Goal: Task Accomplishment & Management: Complete application form

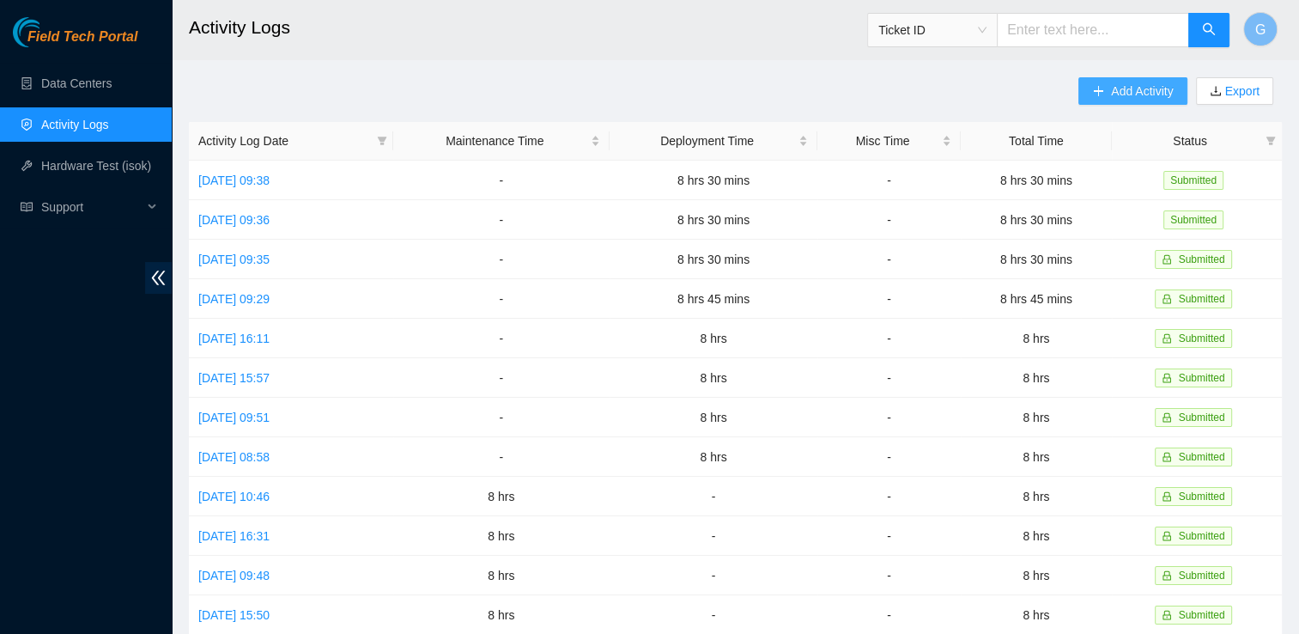
click at [1127, 91] on span "Add Activity" at bounding box center [1142, 91] width 62 height 19
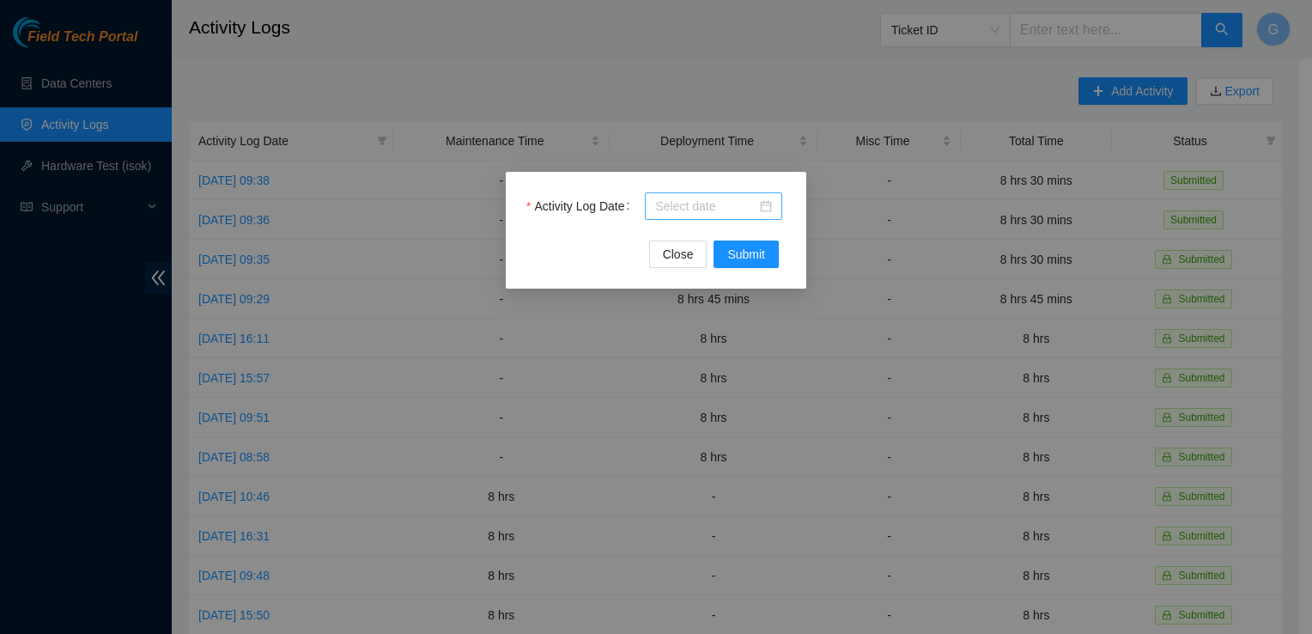
click at [738, 199] on input "Activity Log Date" at bounding box center [705, 206] width 101 height 19
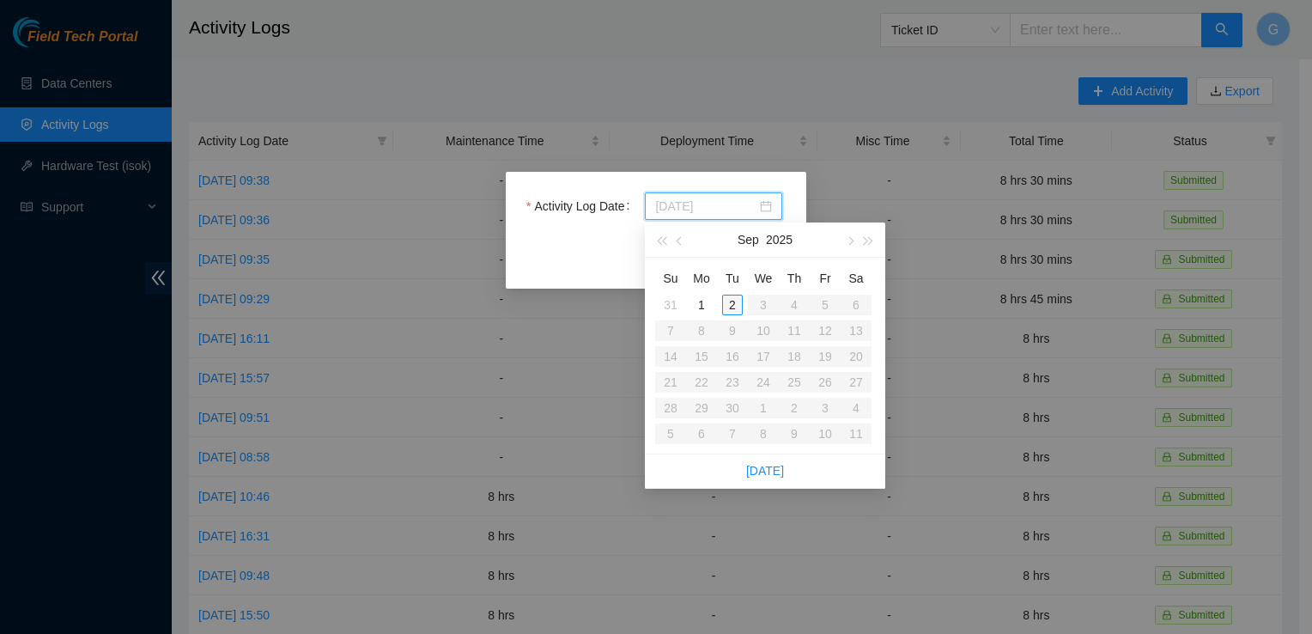
type input "[DATE]"
click at [735, 306] on div "2" at bounding box center [732, 304] width 21 height 21
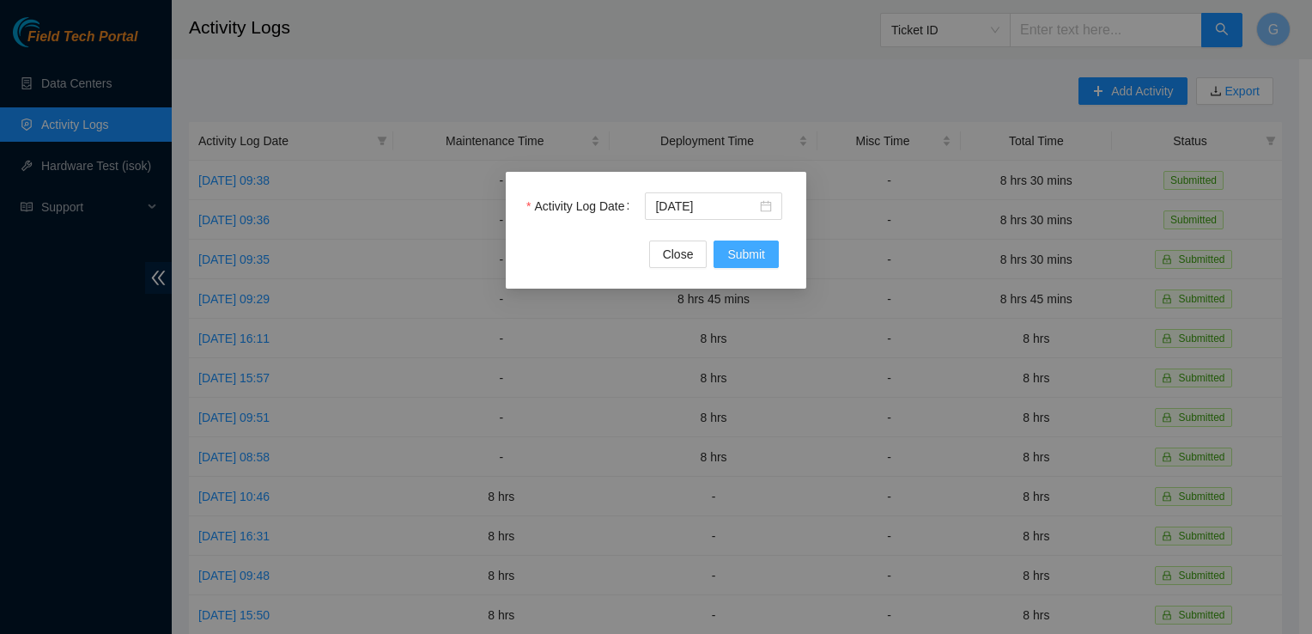
click at [745, 253] on span "Submit" at bounding box center [746, 254] width 38 height 19
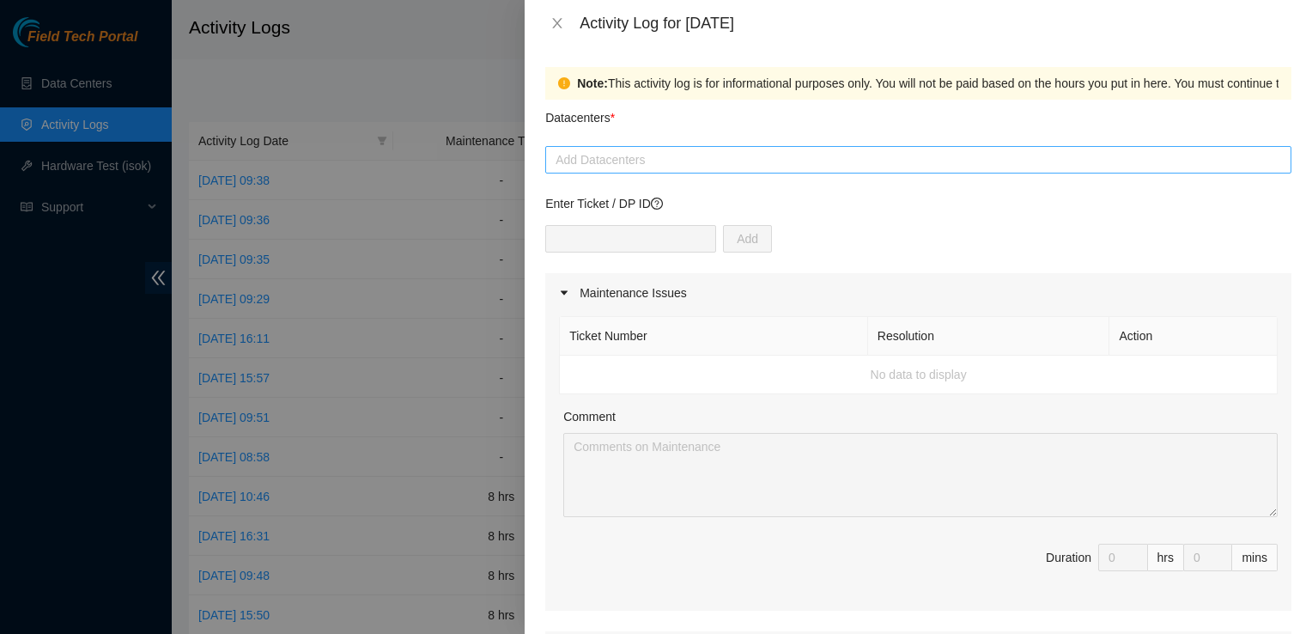
click at [610, 164] on div at bounding box center [917, 159] width 737 height 21
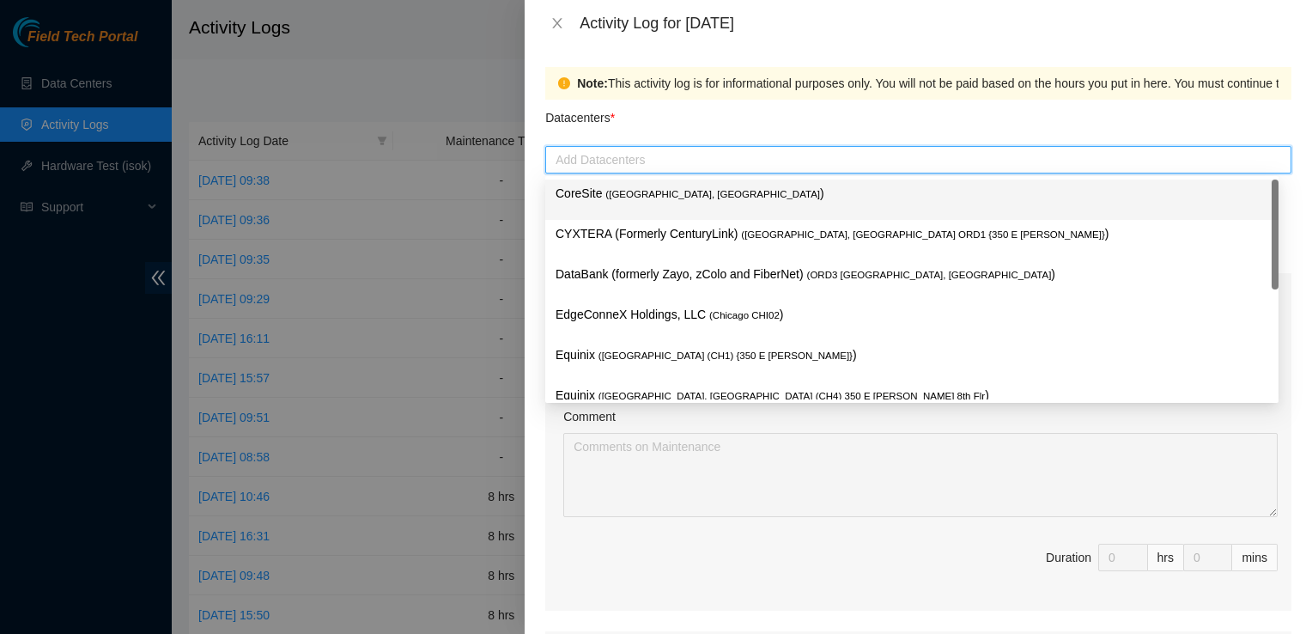
type input "q"
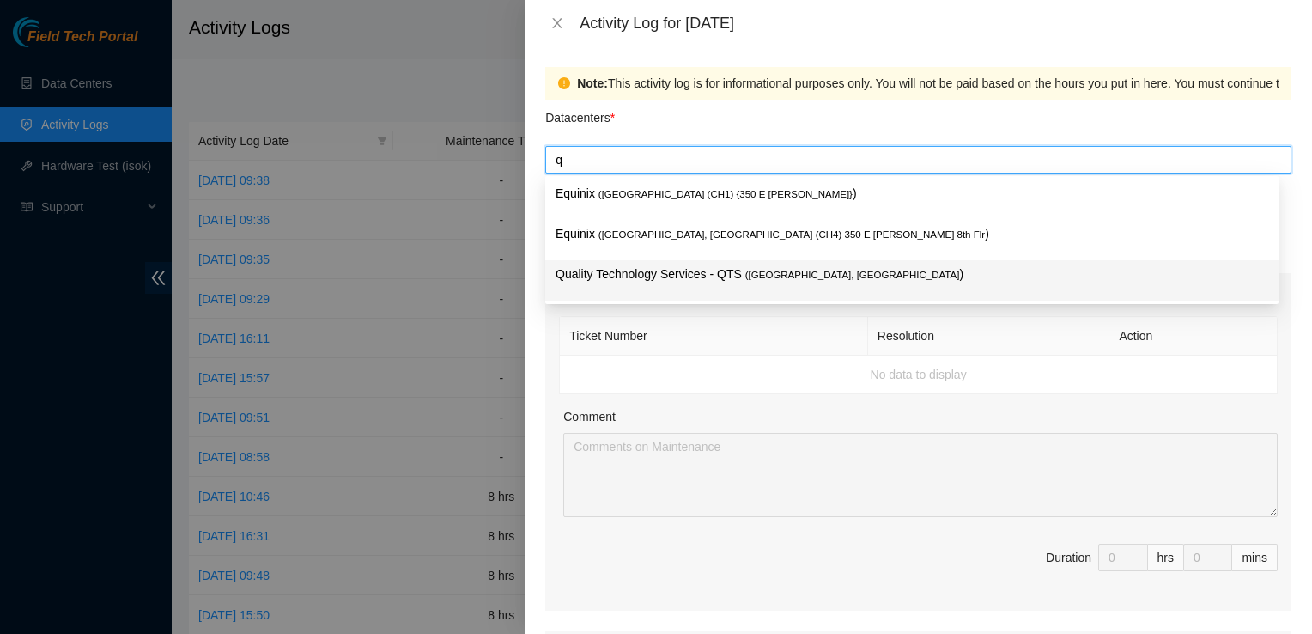
click at [614, 274] on p "Quality Technology Services - QTS ( [GEOGRAPHIC_DATA], [GEOGRAPHIC_DATA] )" at bounding box center [911, 274] width 713 height 20
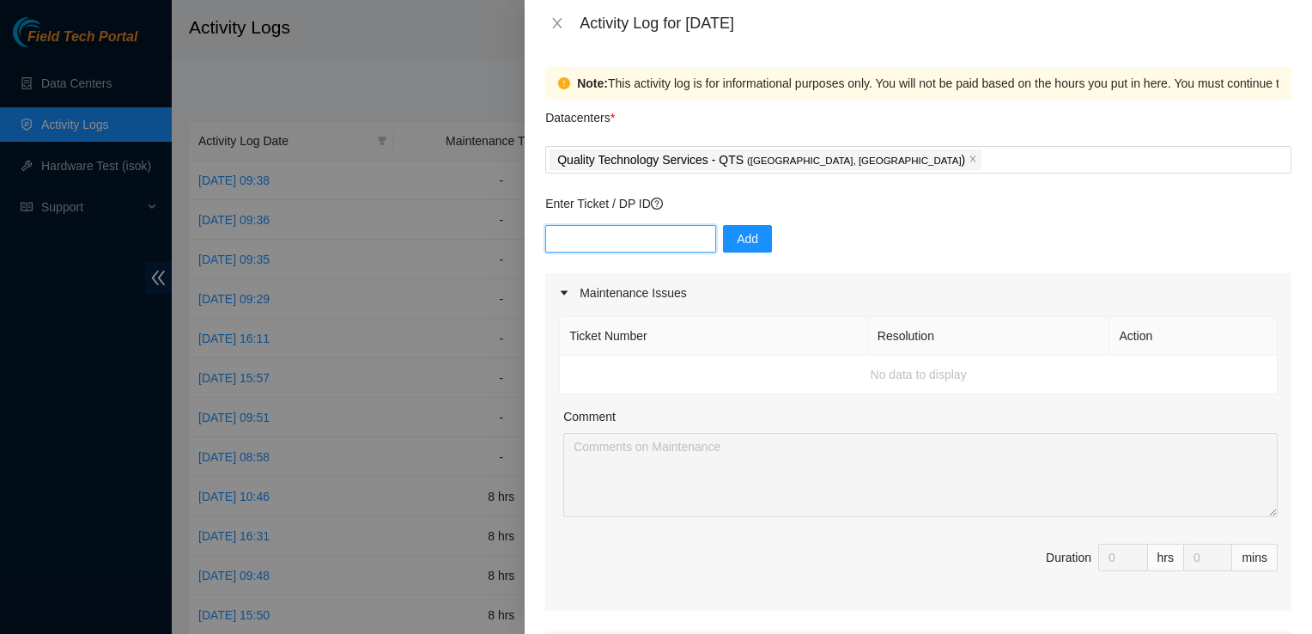
click at [582, 227] on input "text" at bounding box center [630, 238] width 171 height 27
click at [575, 235] on input "DP 87321" at bounding box center [630, 238] width 171 height 27
type input "DP87321"
click at [737, 247] on span "Add" at bounding box center [747, 238] width 21 height 19
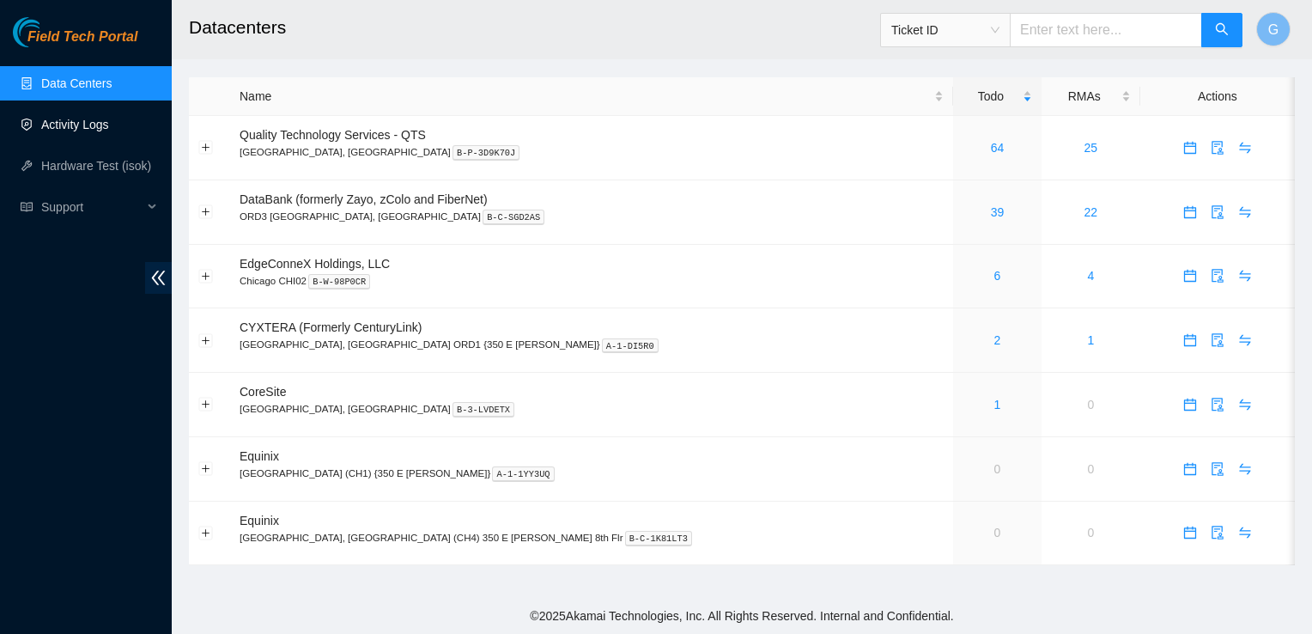
click at [59, 122] on link "Activity Logs" at bounding box center [75, 125] width 68 height 14
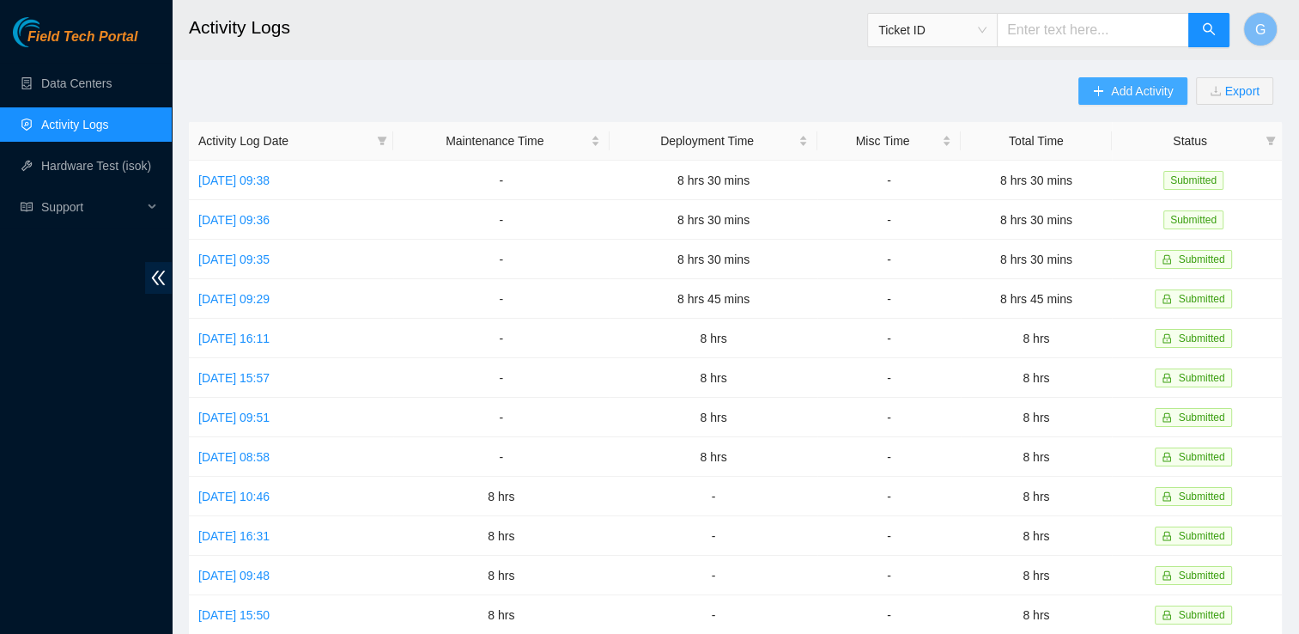
click at [1145, 93] on span "Add Activity" at bounding box center [1142, 91] width 62 height 19
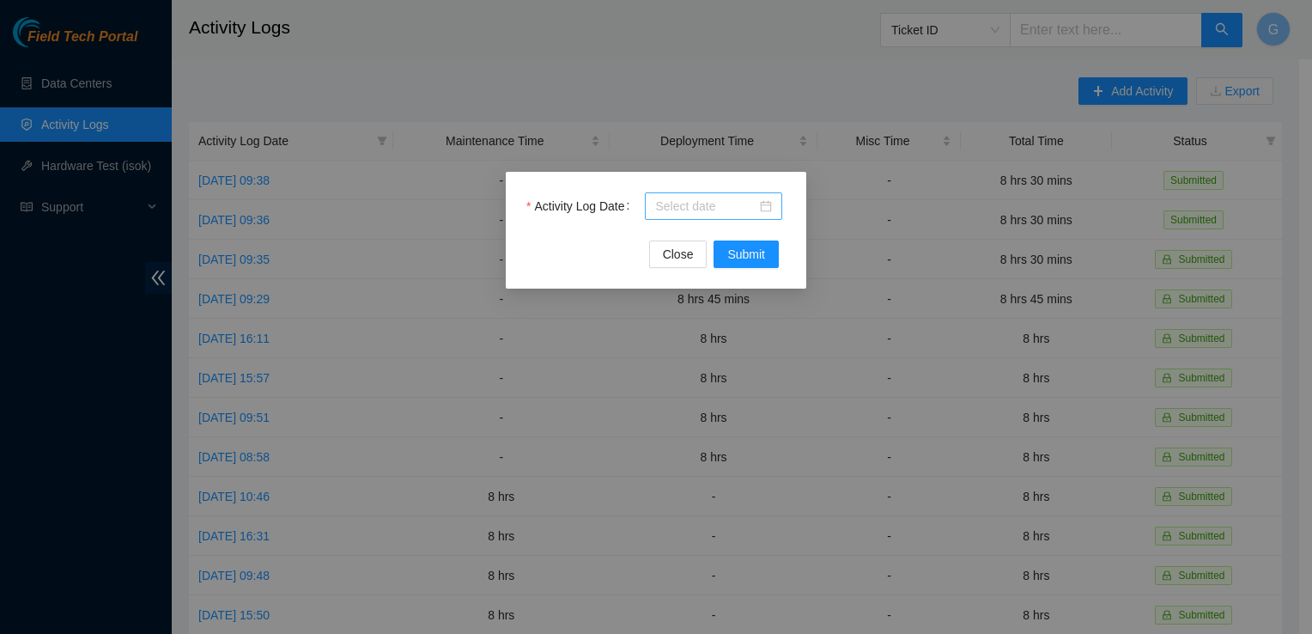
click at [660, 194] on div at bounding box center [713, 205] width 137 height 27
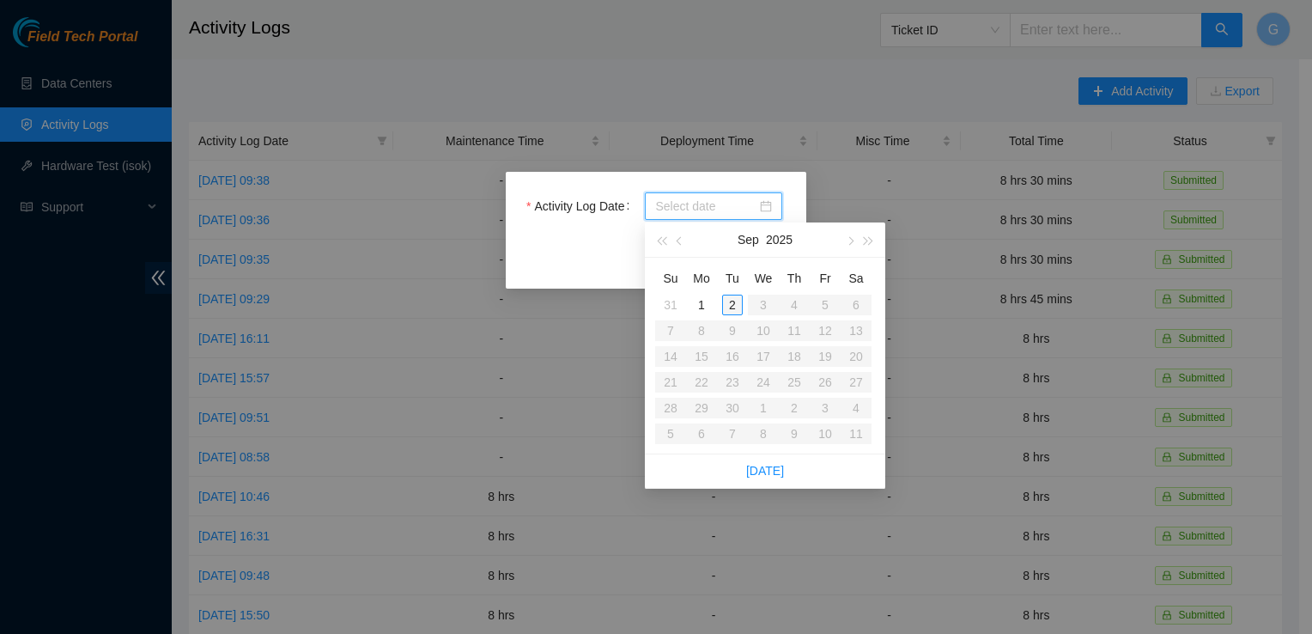
type input "[DATE]"
click at [732, 294] on div "2" at bounding box center [732, 304] width 21 height 21
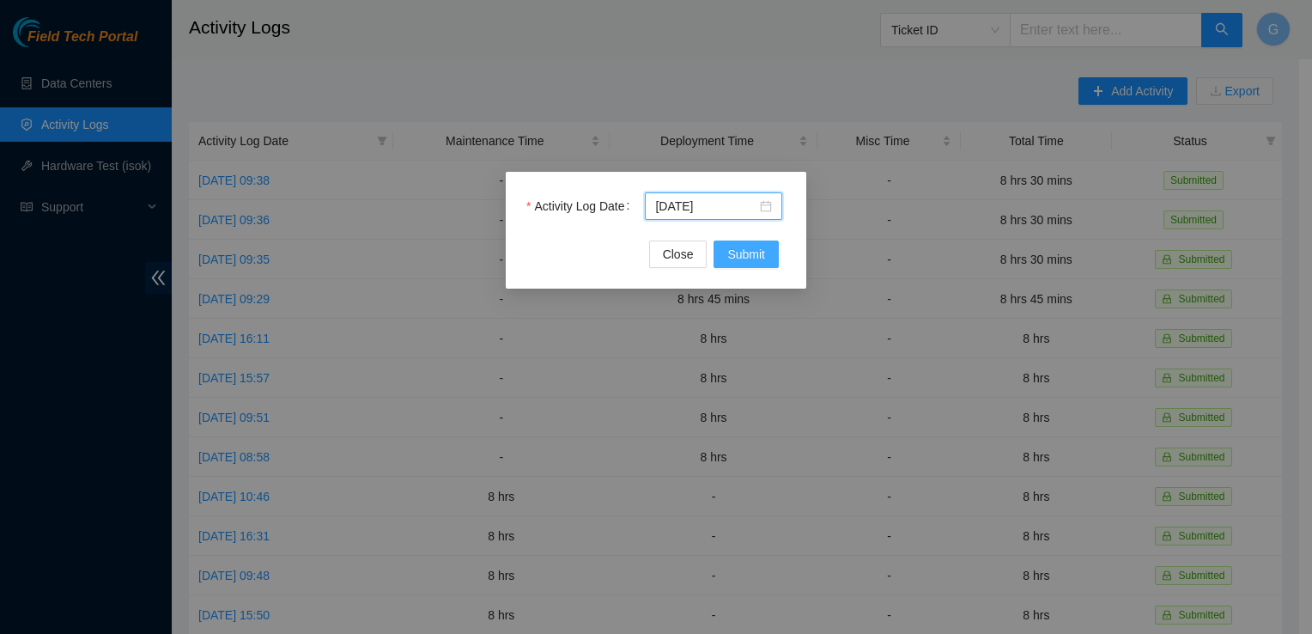
click at [738, 260] on span "Submit" at bounding box center [746, 254] width 38 height 19
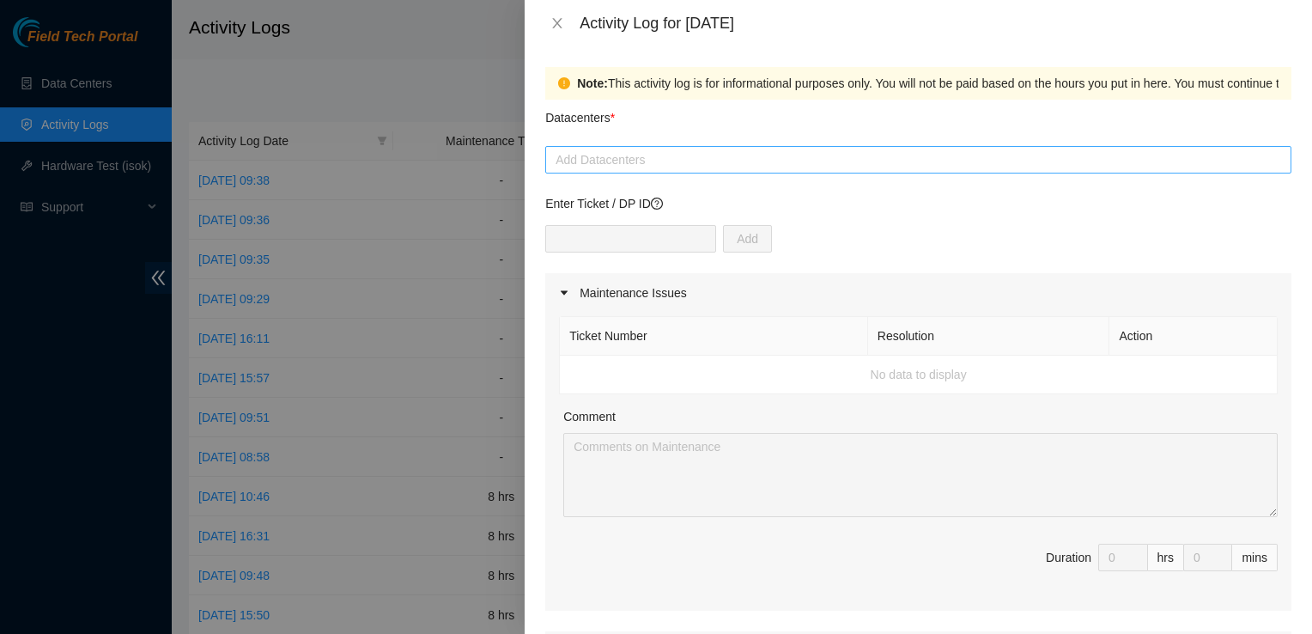
click at [599, 160] on div at bounding box center [917, 159] width 737 height 21
type input "q"
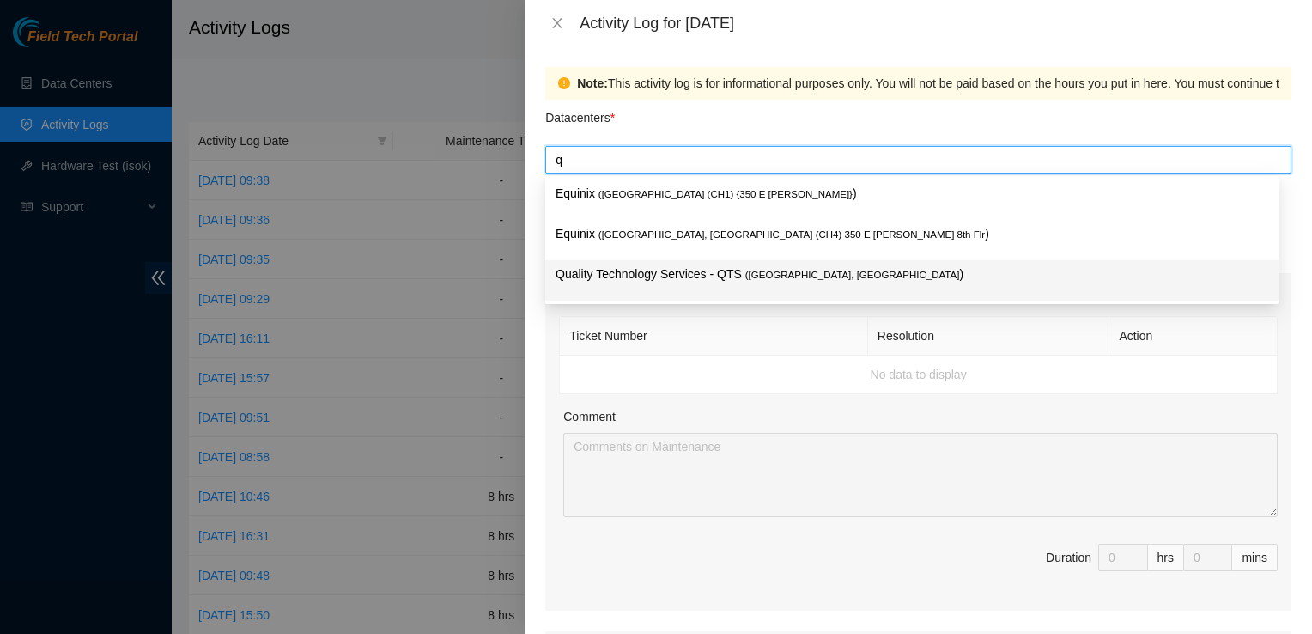
click at [601, 281] on p "Quality Technology Services - QTS ( [GEOGRAPHIC_DATA], [GEOGRAPHIC_DATA] )" at bounding box center [911, 274] width 713 height 20
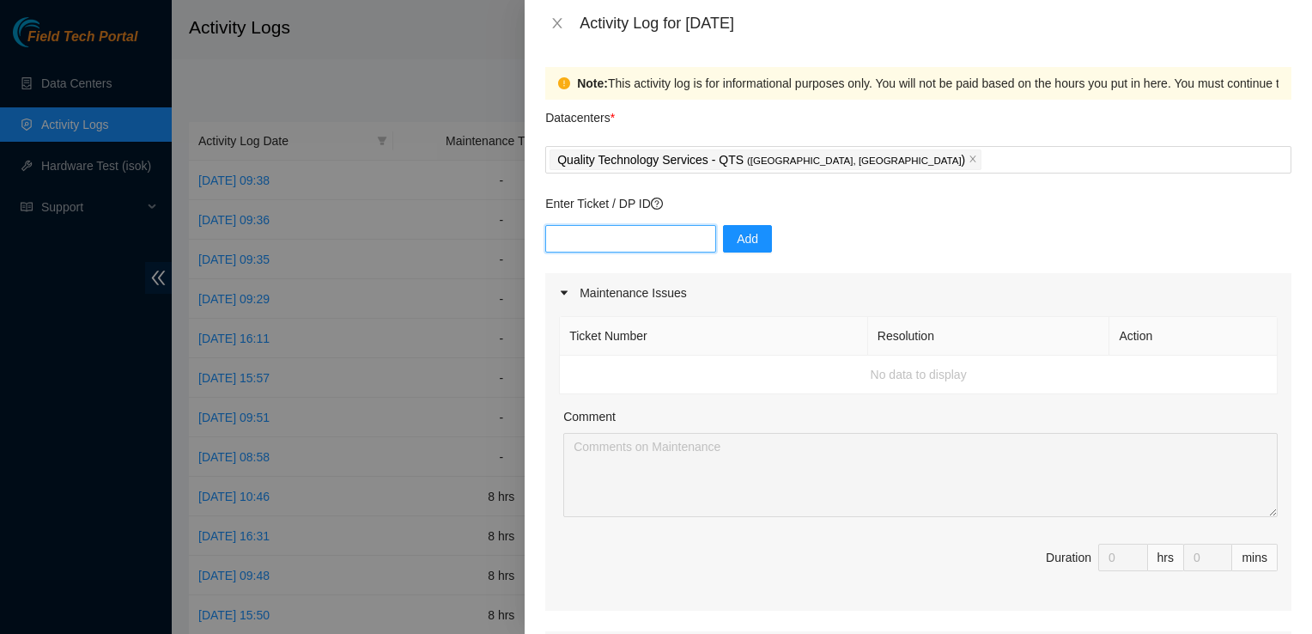
click at [584, 246] on input "text" at bounding box center [630, 238] width 171 height 27
type input "DP83721"
click at [742, 246] on span "Add" at bounding box center [747, 238] width 21 height 19
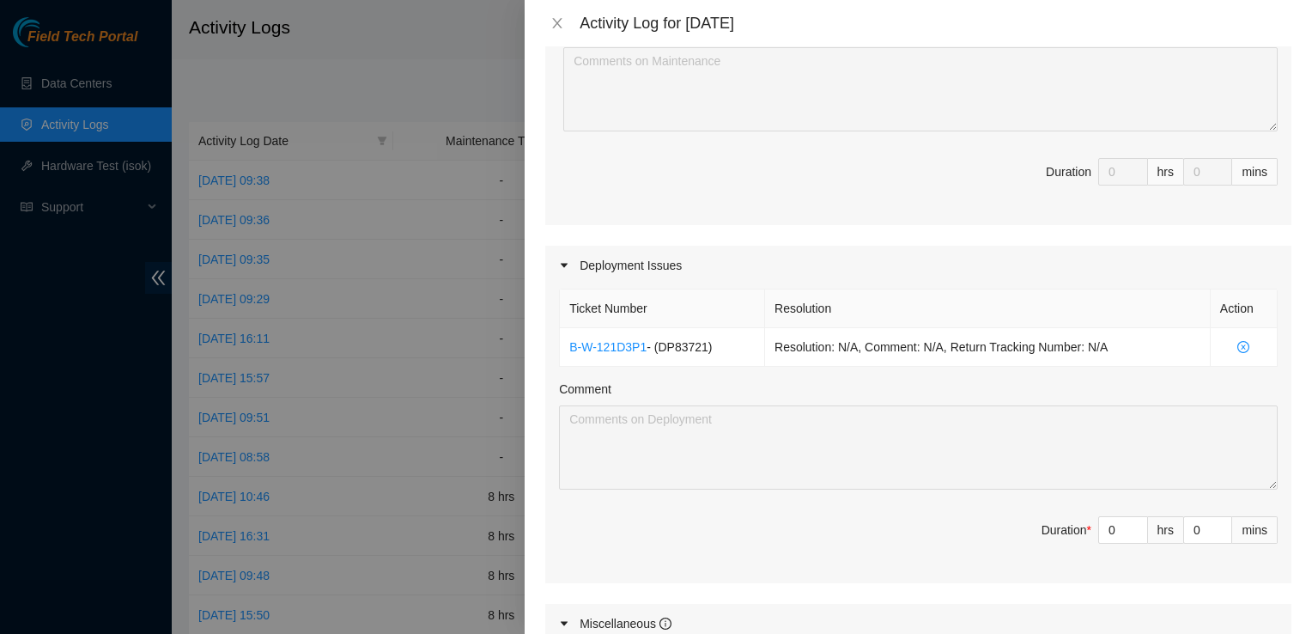
scroll to position [388, 0]
drag, startPoint x: 1100, startPoint y: 524, endPoint x: 1075, endPoint y: 527, distance: 25.1
click at [1075, 527] on span "Duration * 0 hrs 0 mins" at bounding box center [918, 537] width 719 height 48
type input "7"
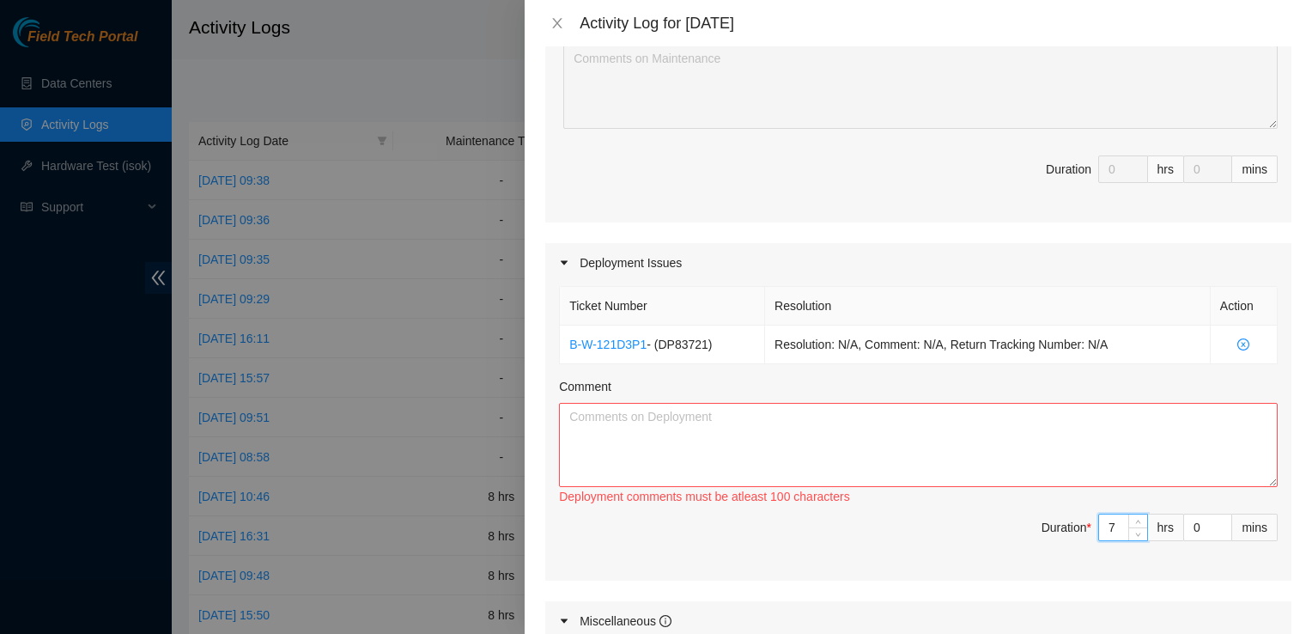
type input "7"
click at [904, 416] on textarea "Comment" at bounding box center [918, 445] width 719 height 84
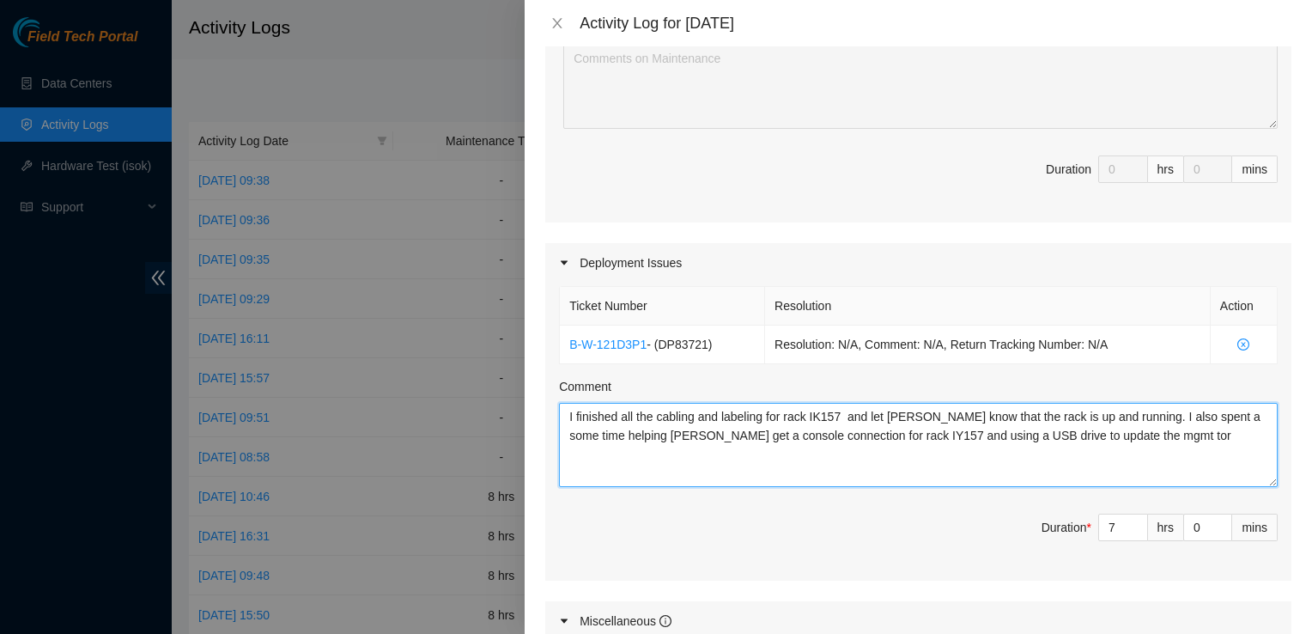
type textarea "I finished all the cabling and labeling for rack IK157 and let Issac know that …"
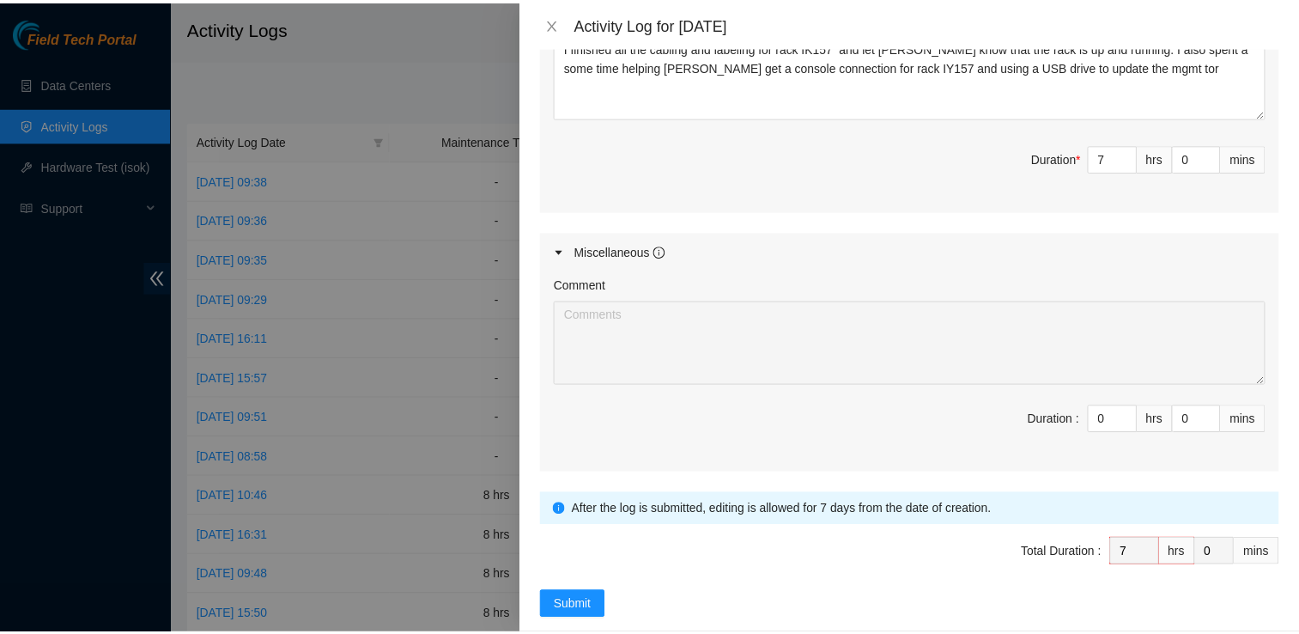
scroll to position [779, 0]
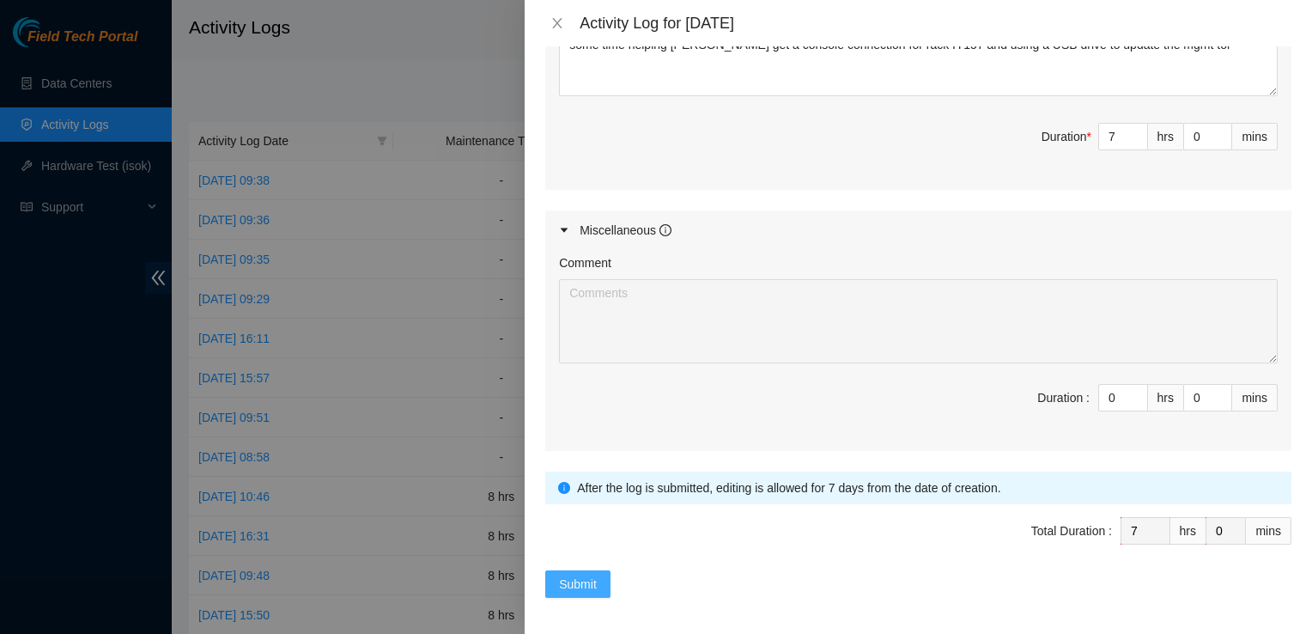
click at [581, 575] on span "Submit" at bounding box center [578, 583] width 38 height 19
